Goal: Information Seeking & Learning: Learn about a topic

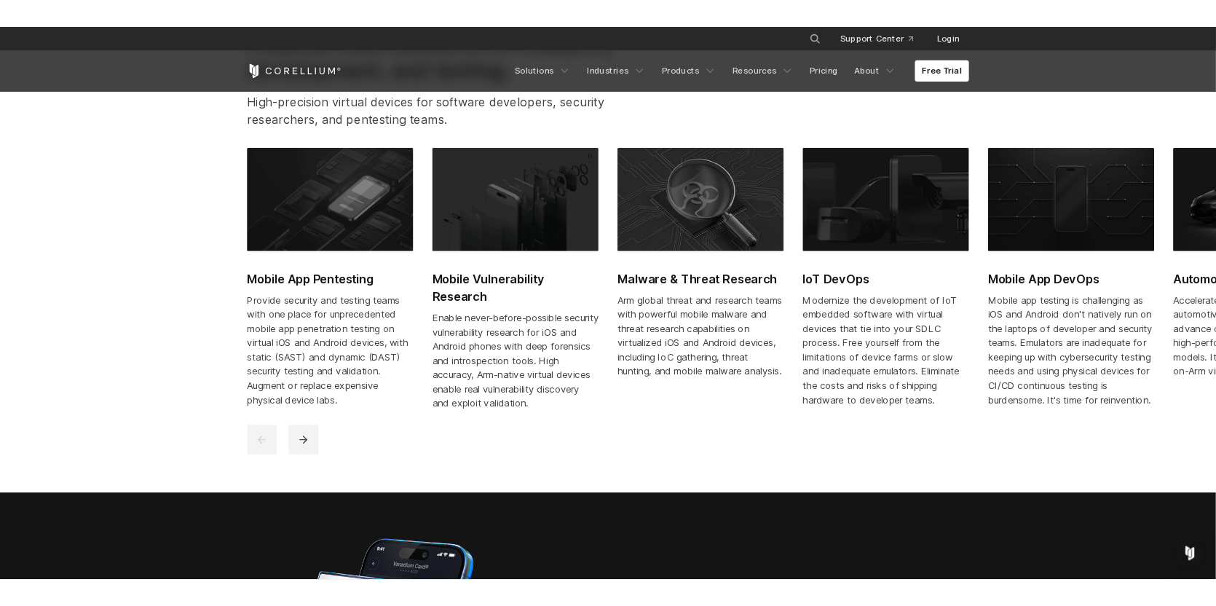
scroll to position [753, 0]
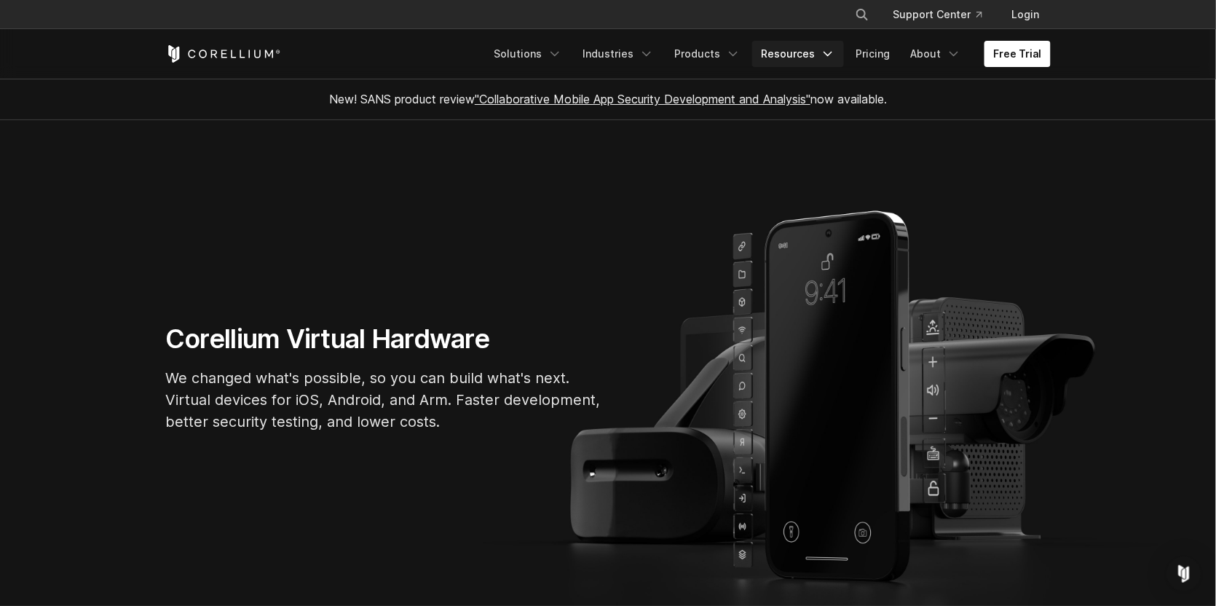
click at [804, 58] on link "Resources" at bounding box center [798, 54] width 92 height 26
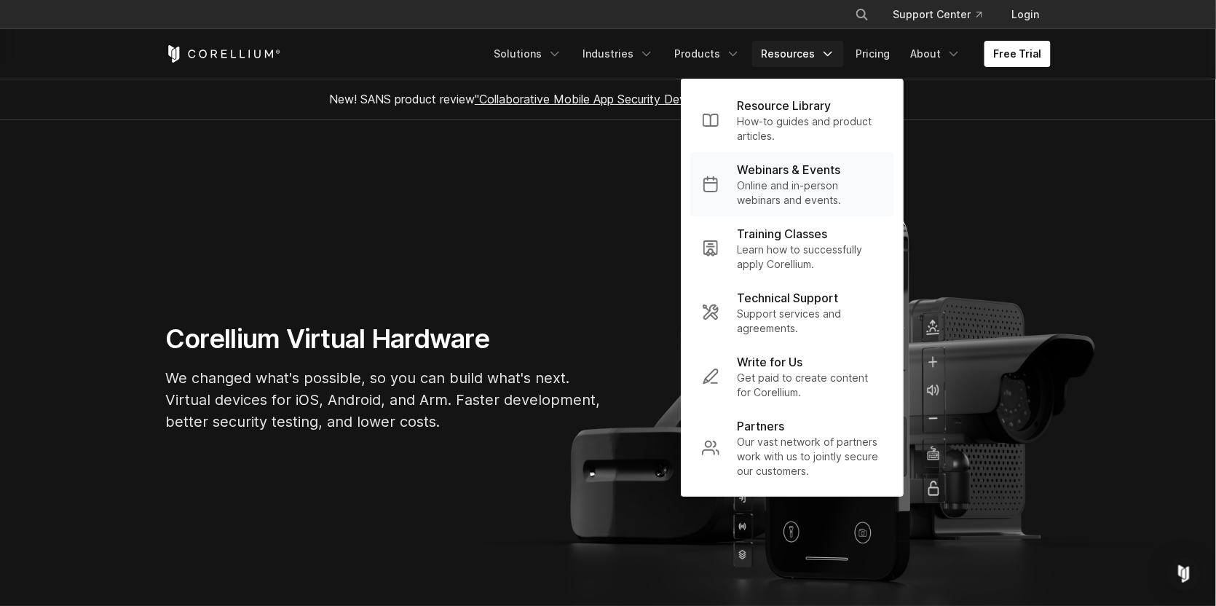
click at [792, 187] on p "Online and in-person webinars and events." at bounding box center [810, 192] width 146 height 29
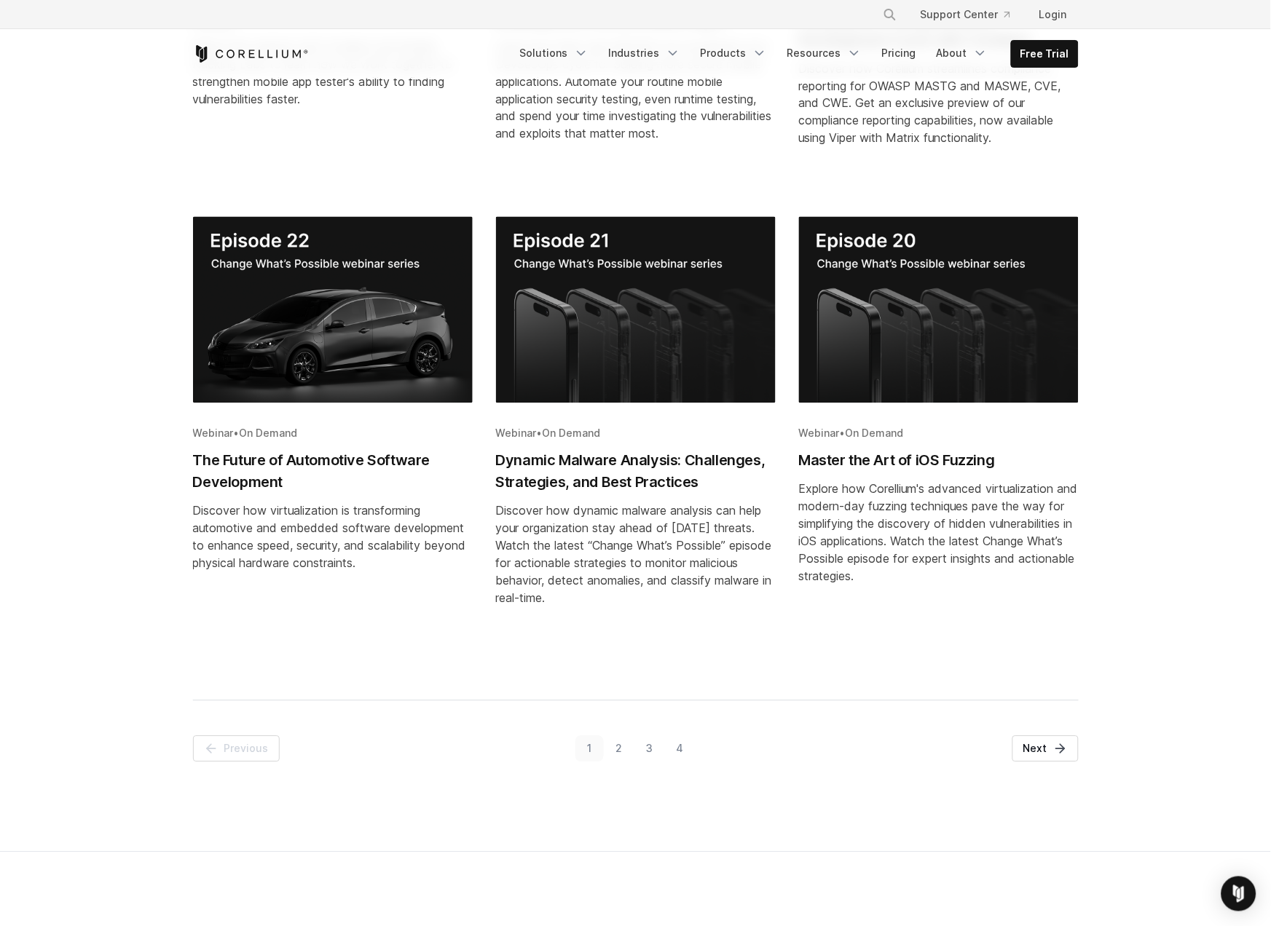
scroll to position [630, 0]
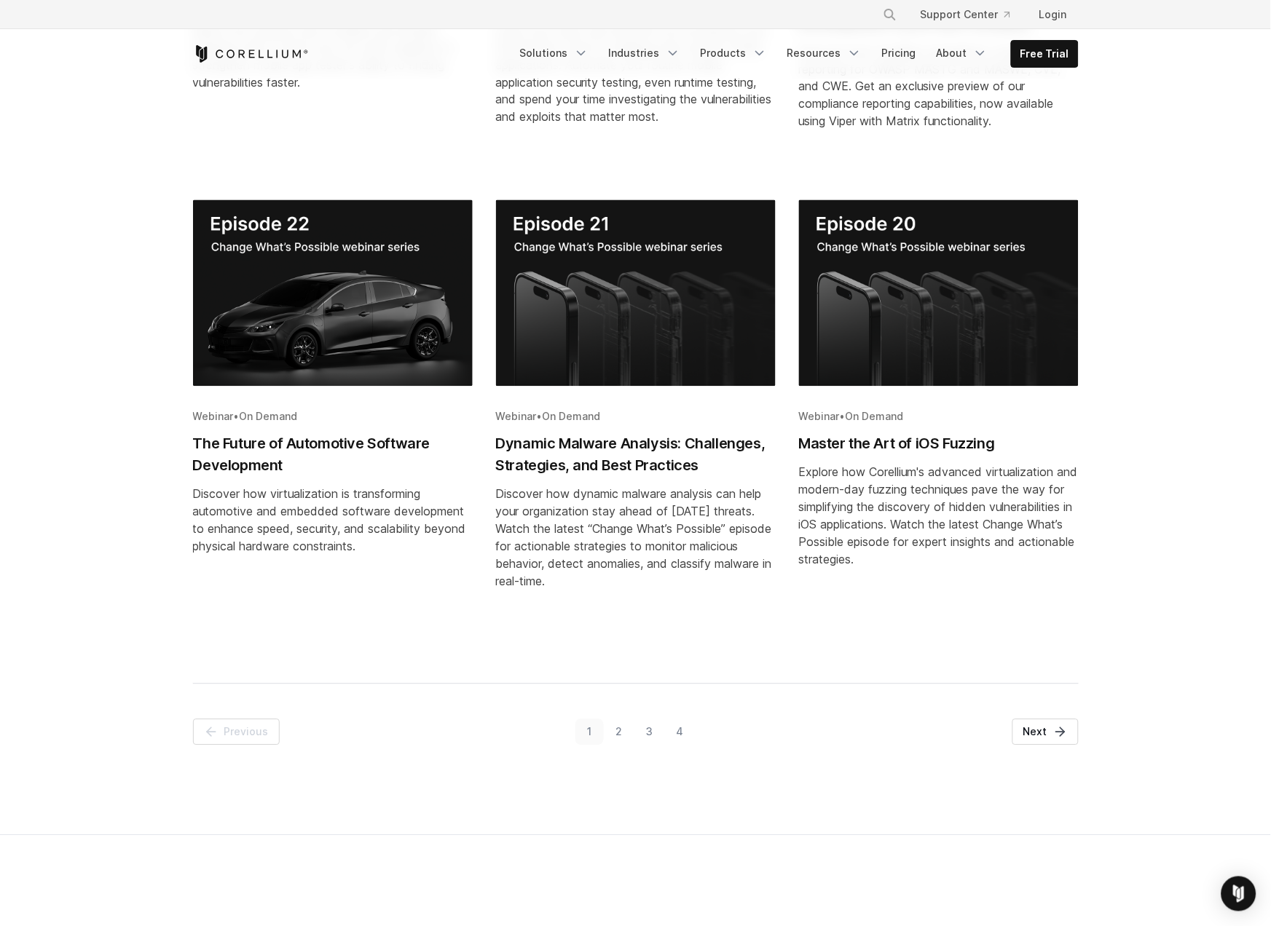
click at [618, 605] on link "2" at bounding box center [619, 733] width 31 height 26
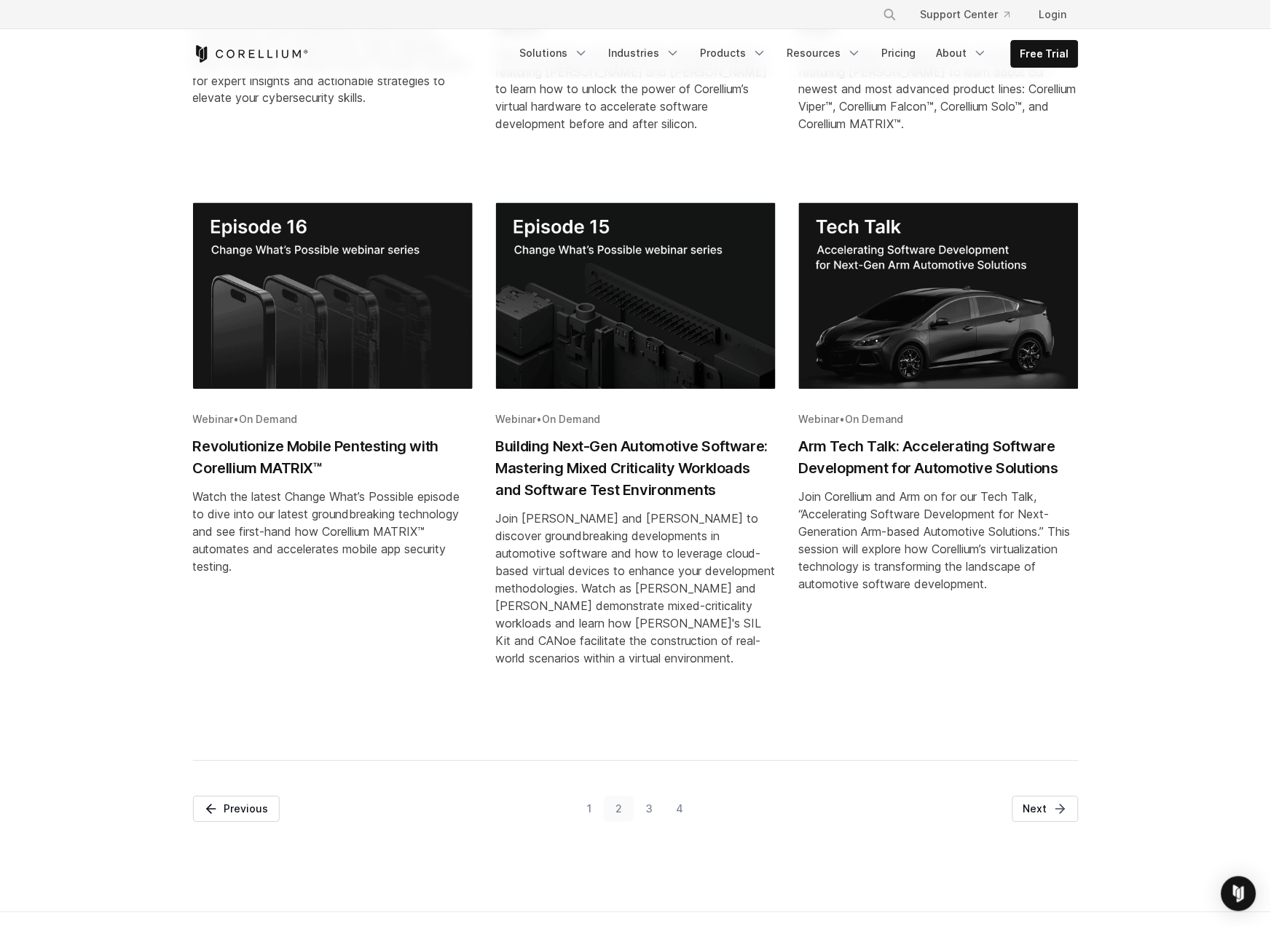
scroll to position [690, 0]
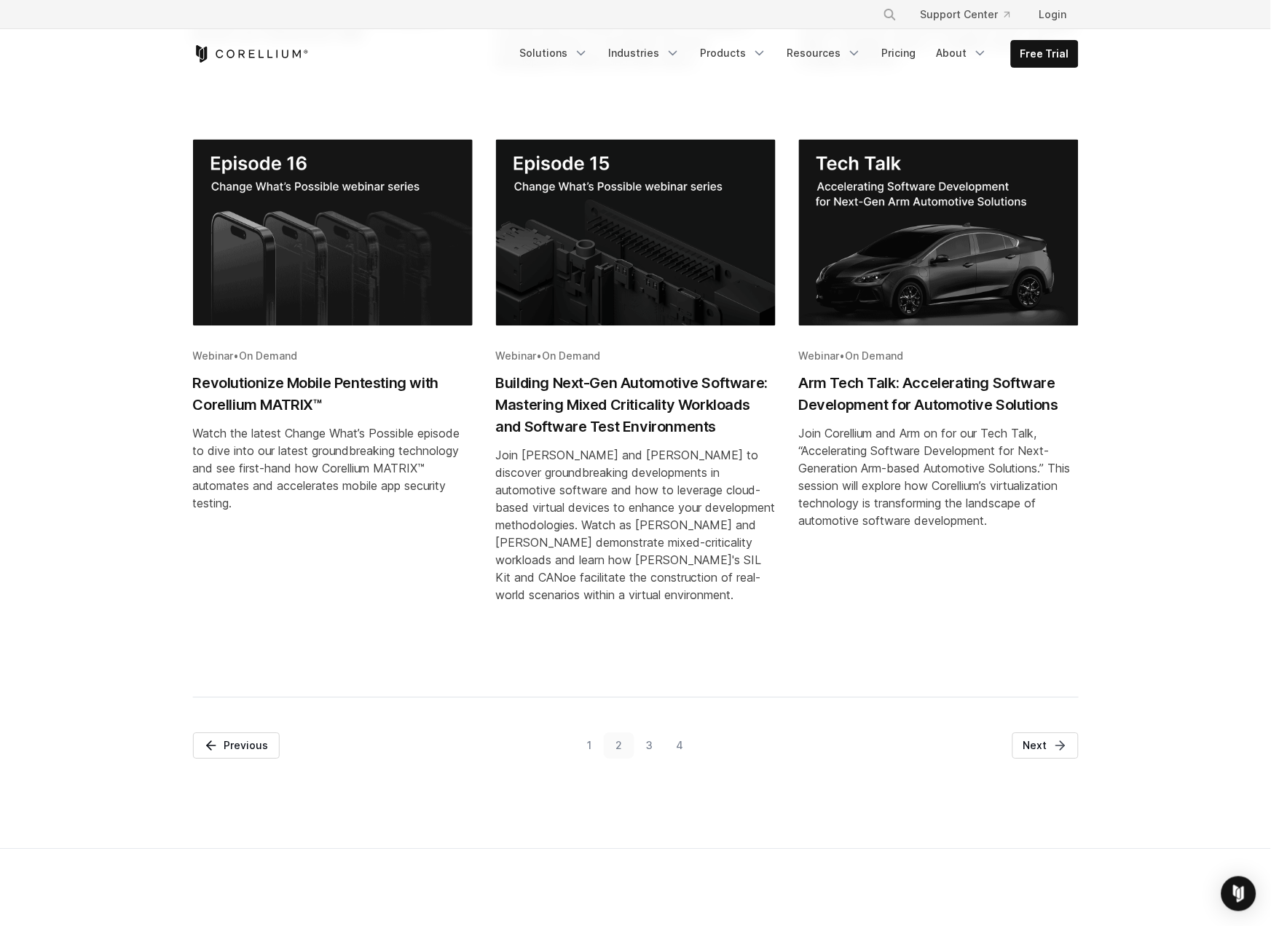
click at [647, 605] on link "3" at bounding box center [649, 746] width 31 height 26
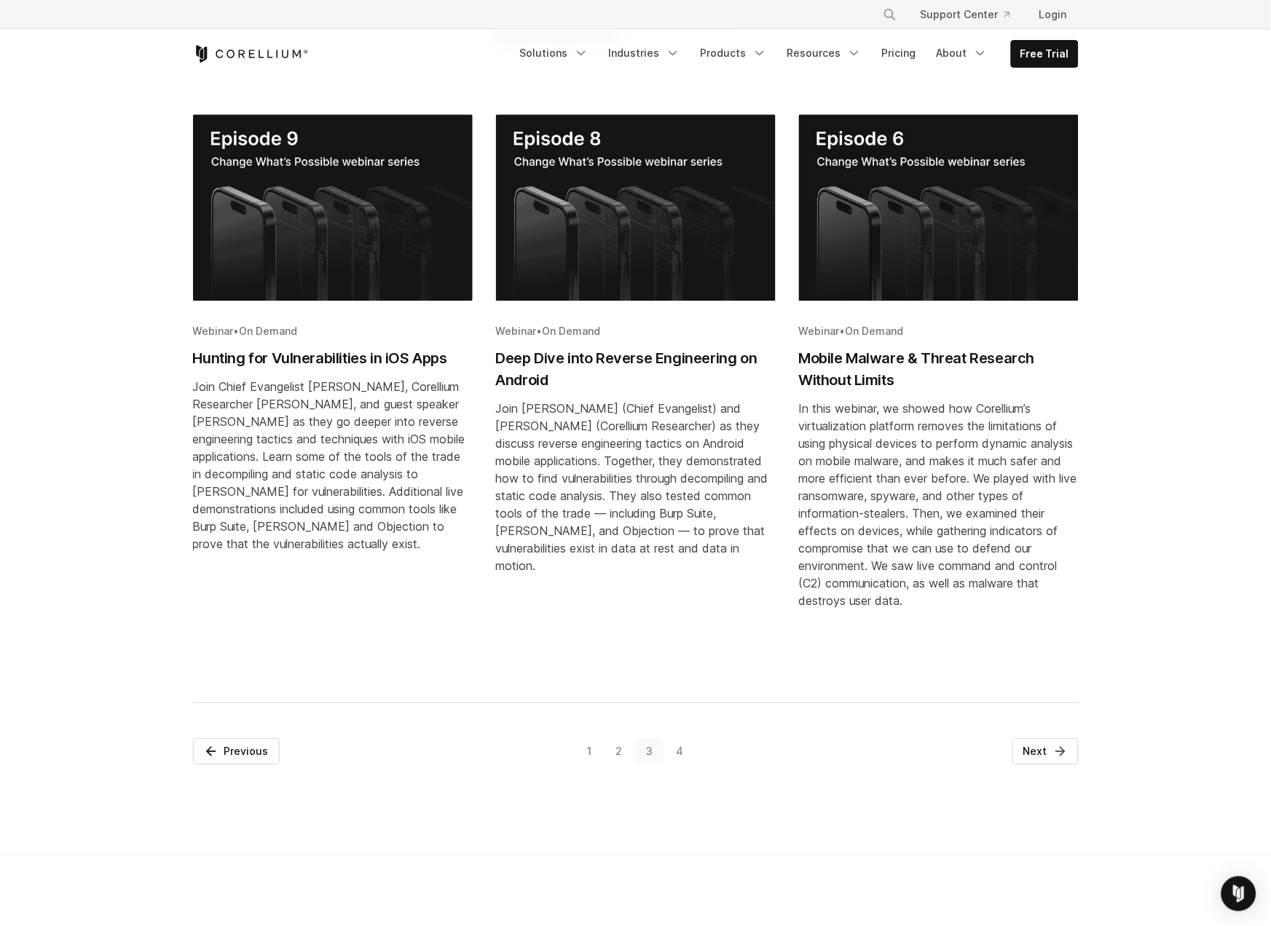
click at [677, 605] on link "4" at bounding box center [679, 752] width 31 height 26
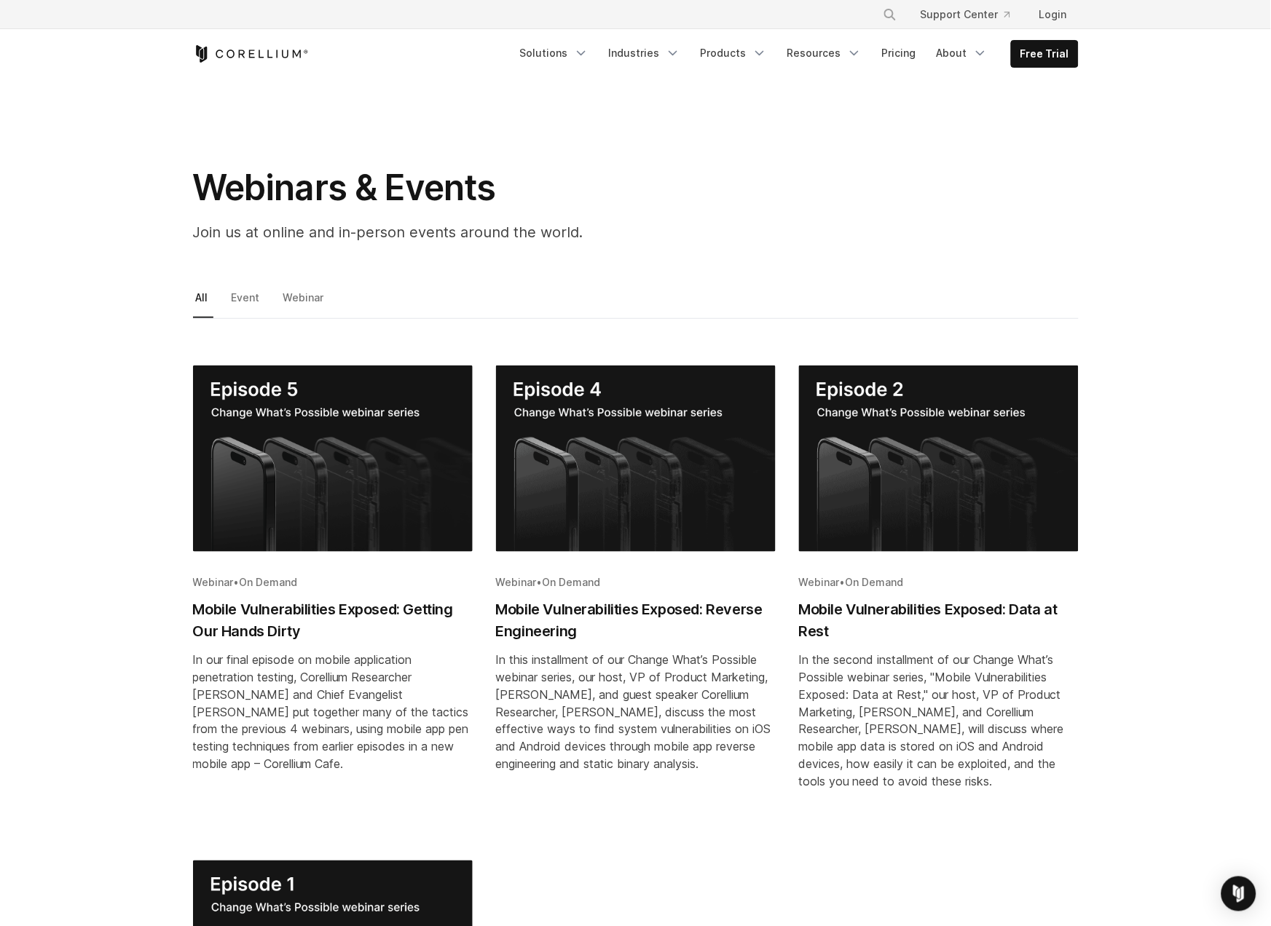
scroll to position [0, 0]
click at [314, 300] on link "Webinar" at bounding box center [304, 303] width 49 height 31
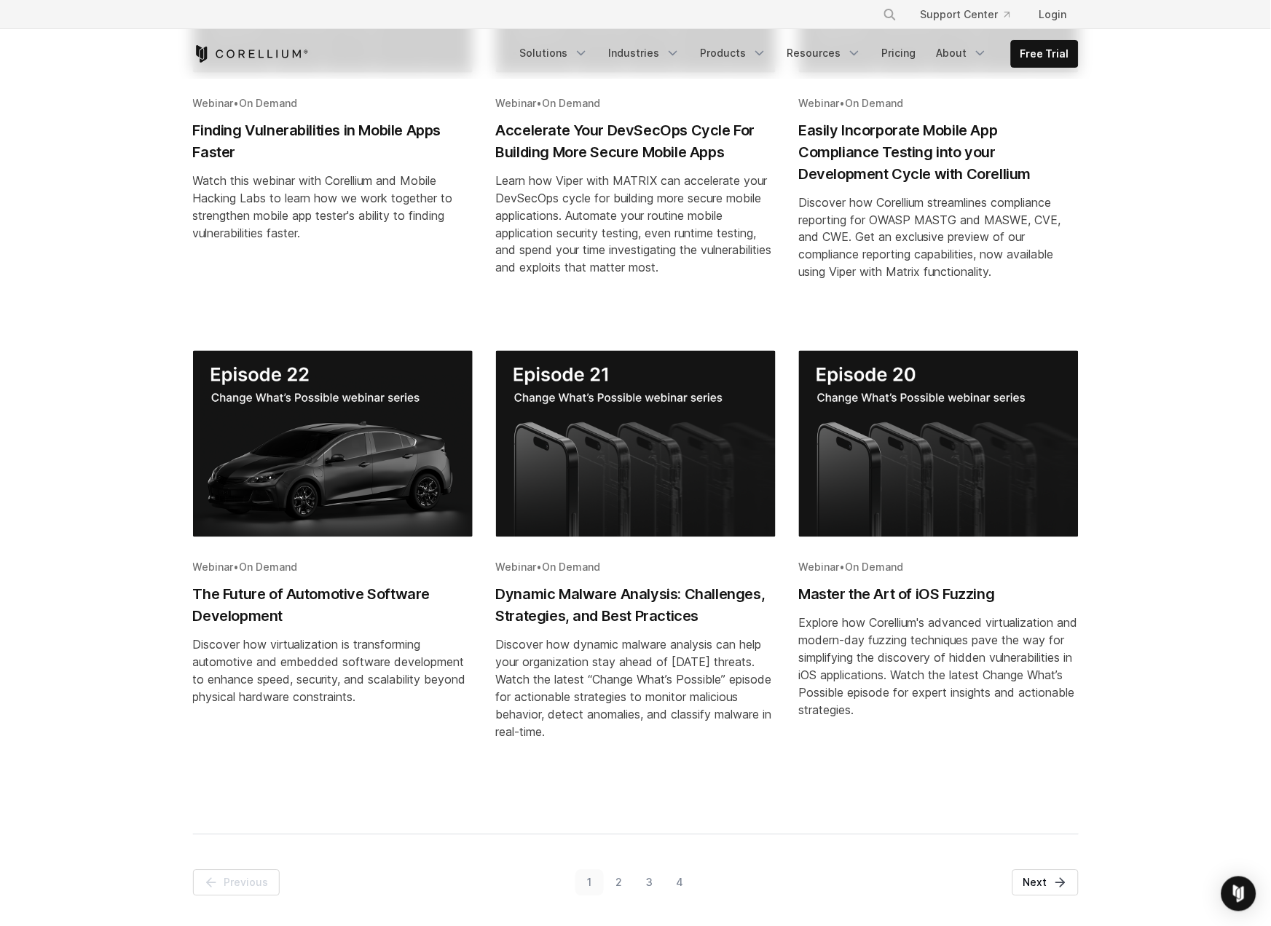
scroll to position [493, 0]
